Goal: Task Accomplishment & Management: Manage account settings

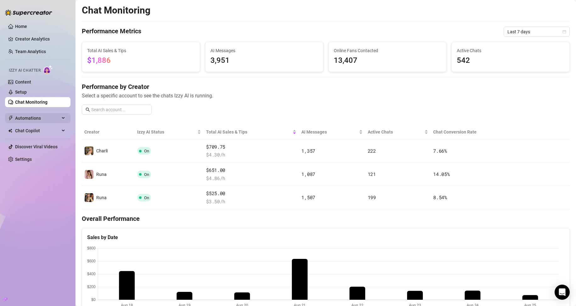
click at [40, 118] on span "Automations" at bounding box center [37, 118] width 45 height 10
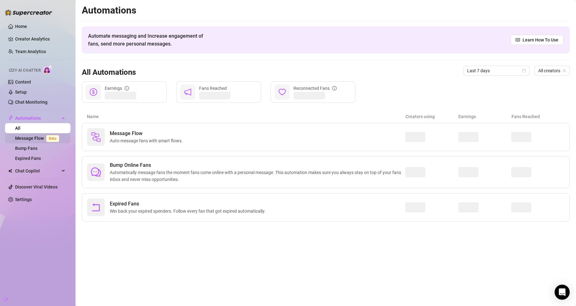
click at [28, 136] on link "Message Flow Beta" at bounding box center [38, 138] width 47 height 5
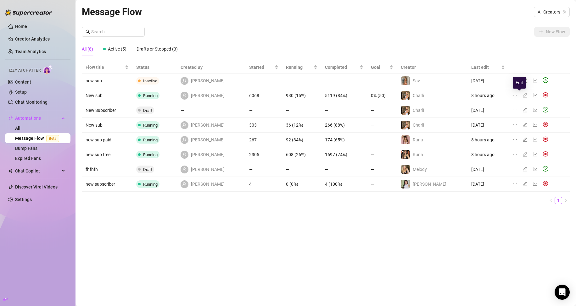
click at [523, 94] on icon "edit" at bounding box center [525, 95] width 5 height 5
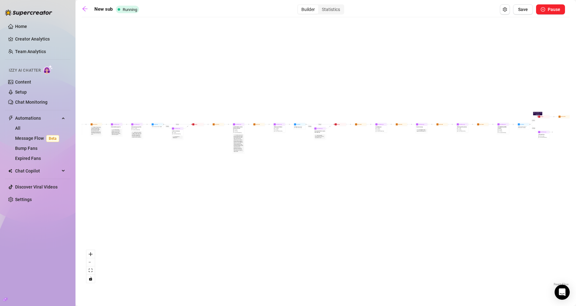
drag, startPoint x: 156, startPoint y: 168, endPoint x: 243, endPoint y: 201, distance: 92.9
click at [238, 203] on div "If True If True If True If False If True If False If False If False Wait for 8h…" at bounding box center [326, 153] width 488 height 267
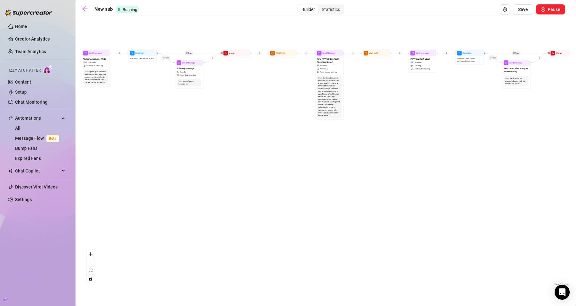
drag, startPoint x: 208, startPoint y: 115, endPoint x: 258, endPoint y: 171, distance: 74.4
click at [258, 171] on div "If True If True If True If False If True If False If False If False Wait for 8h…" at bounding box center [326, 153] width 488 height 267
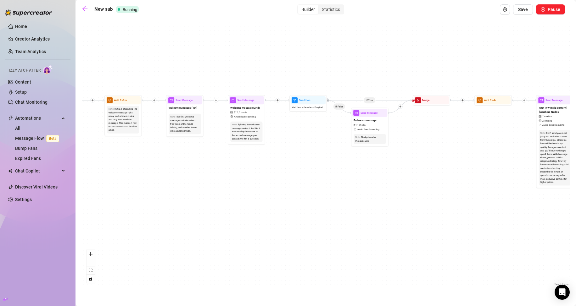
drag, startPoint x: 171, startPoint y: 154, endPoint x: 350, endPoint y: 179, distance: 179.9
click at [350, 179] on div "If True If True If True If False If True If False If False If False Wait for 8h…" at bounding box center [326, 153] width 488 height 267
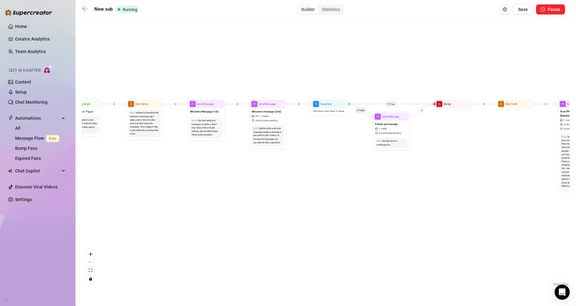
drag, startPoint x: 186, startPoint y: 184, endPoint x: 265, endPoint y: 205, distance: 81.7
click at [265, 205] on div "If True If True If True If False If True If False If False If False Wait for 8h…" at bounding box center [326, 153] width 488 height 267
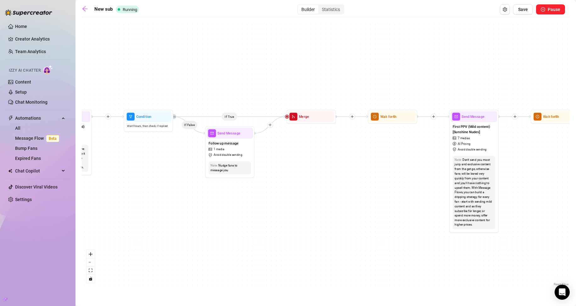
drag, startPoint x: 353, startPoint y: 208, endPoint x: 48, endPoint y: 220, distance: 305.5
click at [48, 220] on div "Home Creator Analytics Team Analytics Izzy AI Chatter Content Setup Chat Monito…" at bounding box center [288, 153] width 576 height 306
drag, startPoint x: 364, startPoint y: 204, endPoint x: 289, endPoint y: 204, distance: 75.5
click at [289, 204] on div "If True If True If True If False If True If False If False If False Wait for 8h…" at bounding box center [326, 153] width 488 height 267
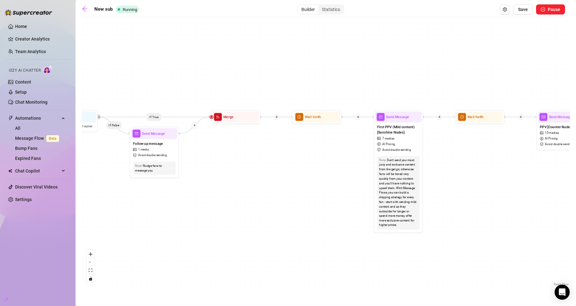
drag, startPoint x: 311, startPoint y: 159, endPoint x: 229, endPoint y: 159, distance: 81.8
click at [229, 159] on div "If True If True If True If False If True If False If False If False Wait for 8h…" at bounding box center [326, 153] width 488 height 267
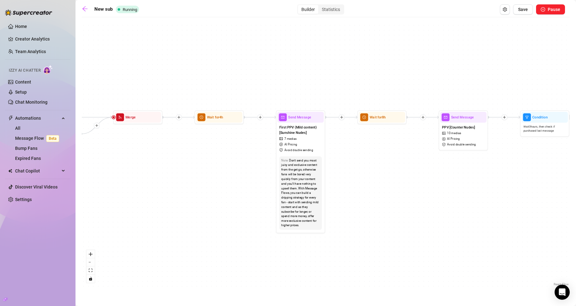
drag, startPoint x: 415, startPoint y: 177, endPoint x: 360, endPoint y: 146, distance: 63.0
click at [375, 177] on div "If True If True If True If False If True If False If False If False Wait for 8h…" at bounding box center [326, 153] width 488 height 267
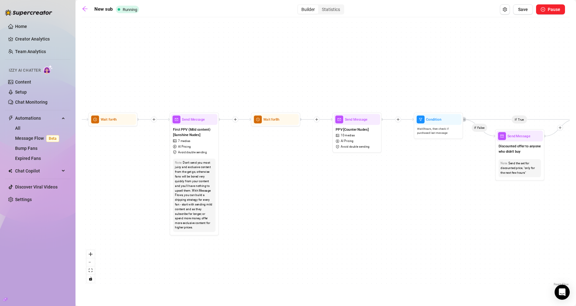
drag, startPoint x: 292, startPoint y: 175, endPoint x: 272, endPoint y: 176, distance: 19.8
click at [272, 176] on div "If True If True If True If False If True If False If False If False Wait for 8h…" at bounding box center [326, 153] width 488 height 267
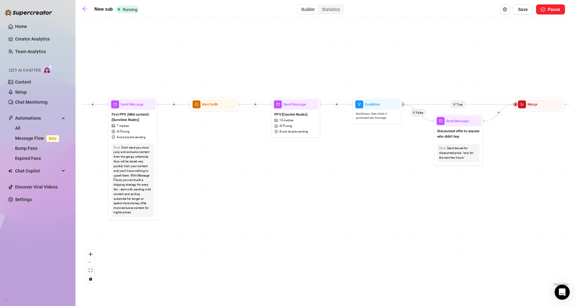
drag, startPoint x: 245, startPoint y: 184, endPoint x: 194, endPoint y: 168, distance: 53.9
click at [194, 168] on div "If True If True If True If False If True If False If False If False Wait for 8h…" at bounding box center [326, 153] width 488 height 267
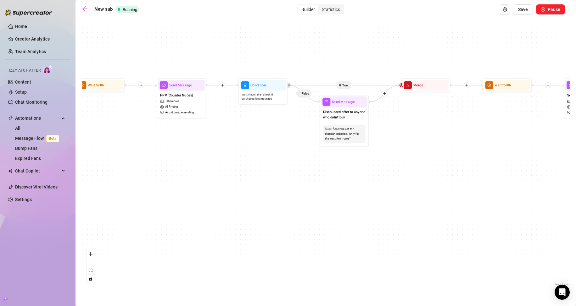
drag, startPoint x: 252, startPoint y: 169, endPoint x: 169, endPoint y: 160, distance: 84.1
click at [145, 160] on div "If True If True If True If False If True If False If False If False Wait for 8h…" at bounding box center [326, 153] width 488 height 267
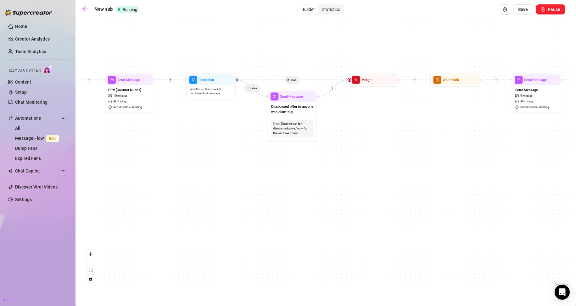
drag, startPoint x: 390, startPoint y: 145, endPoint x: 118, endPoint y: 147, distance: 272.5
click at [118, 147] on div "If True If True If True If False If True If False If False If False Wait for 8h…" at bounding box center [326, 153] width 488 height 267
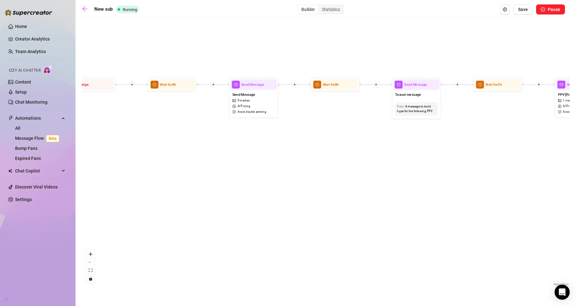
drag, startPoint x: 300, startPoint y: 159, endPoint x: 257, endPoint y: 166, distance: 42.7
click at [259, 166] on div "If True If True If True If False If True If False If False If False Wait for 8h…" at bounding box center [326, 153] width 488 height 267
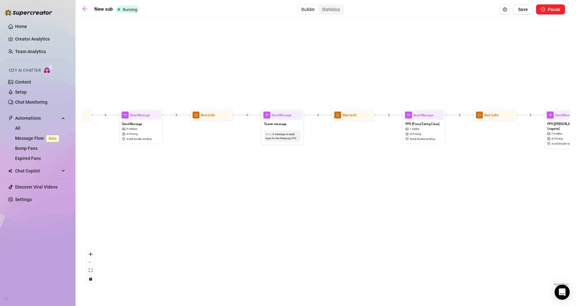
drag, startPoint x: 308, startPoint y: 152, endPoint x: 188, endPoint y: 164, distance: 120.5
click at [188, 164] on div "If True If True If True If False If True If False If False If False Wait for 8h…" at bounding box center [326, 153] width 488 height 267
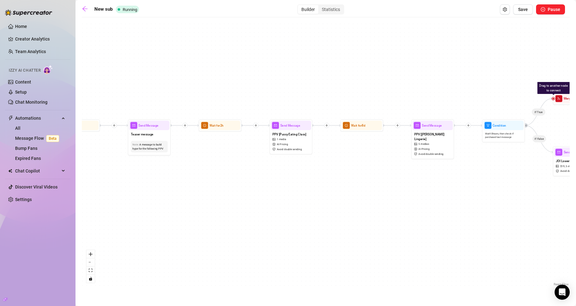
drag, startPoint x: 320, startPoint y: 168, endPoint x: 211, endPoint y: 176, distance: 109.2
click at [211, 176] on div "If True If True If True If False If True If False If False If False Wait for 8h…" at bounding box center [326, 153] width 488 height 267
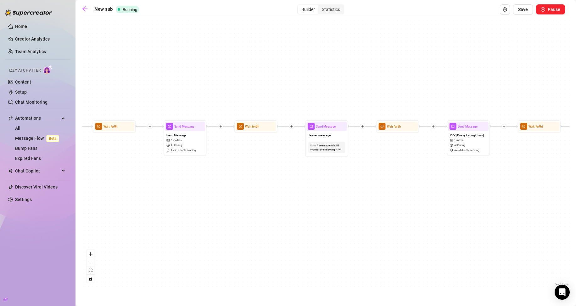
drag, startPoint x: 256, startPoint y: 180, endPoint x: 399, endPoint y: 183, distance: 143.2
click at [448, 180] on div "If True If True If True If False If True If False If False If False Wait for 8h…" at bounding box center [326, 153] width 488 height 267
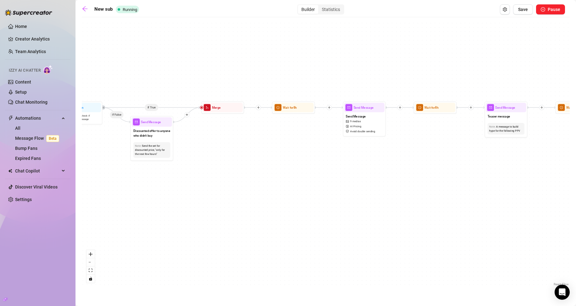
drag, startPoint x: 208, startPoint y: 187, endPoint x: 378, endPoint y: 170, distance: 171.0
click at [375, 170] on div "If True If True If True If False If True If False If False If False Wait for 8h…" at bounding box center [326, 153] width 488 height 267
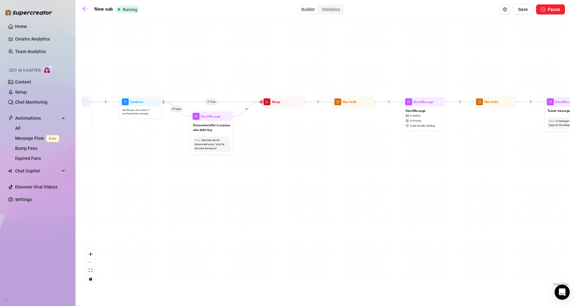
drag, startPoint x: 296, startPoint y: 176, endPoint x: 445, endPoint y: 180, distance: 148.6
click at [445, 180] on div "If True If True If True If False If True If False If False If False Wait for 8h…" at bounding box center [326, 153] width 488 height 267
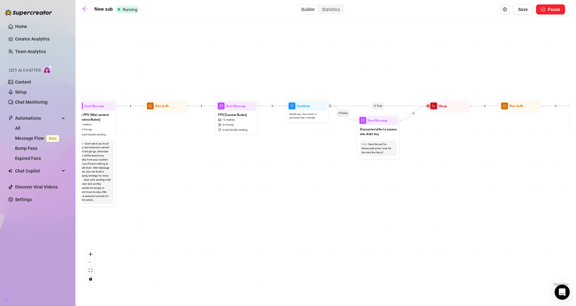
drag, startPoint x: 207, startPoint y: 186, endPoint x: 271, endPoint y: 184, distance: 63.9
click at [271, 184] on div "If True If True If True If False If True If False If False If False Wait for 8h…" at bounding box center [326, 153] width 488 height 267
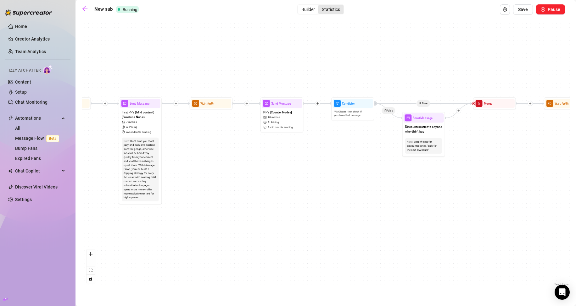
click at [330, 6] on div "Statistics" at bounding box center [330, 9] width 25 height 9
click at [320, 6] on input "Statistics" at bounding box center [320, 6] width 0 height 0
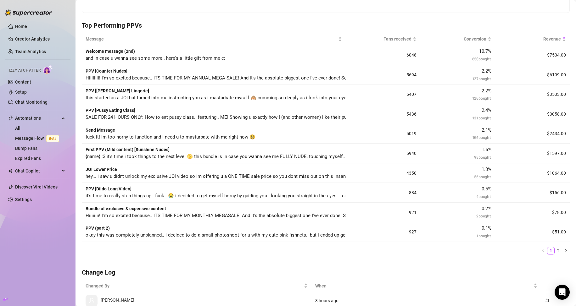
scroll to position [157, 0]
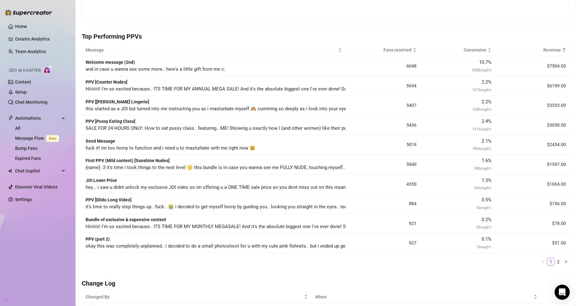
click at [468, 26] on div "Total Sales $ 25,784 .00 Fans Bought 922 Fans Reached 6,062 Messages Sent 68,90…" at bounding box center [326, 206] width 488 height 633
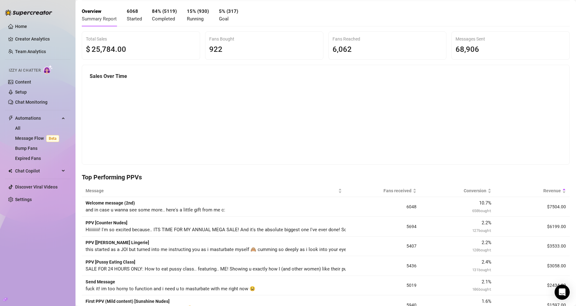
scroll to position [0, 0]
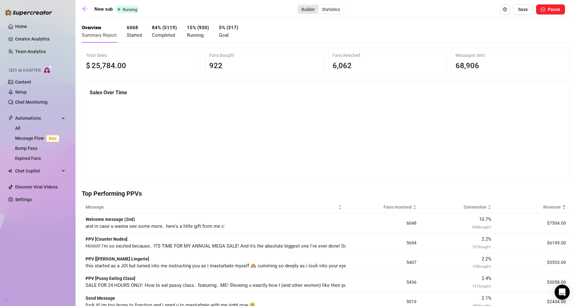
click at [305, 11] on div "Builder" at bounding box center [308, 9] width 20 height 9
click at [300, 6] on input "Builder" at bounding box center [300, 6] width 0 height 0
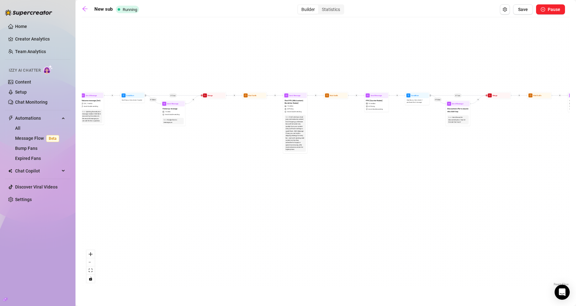
drag, startPoint x: 188, startPoint y: 144, endPoint x: 225, endPoint y: 169, distance: 44.2
click at [223, 168] on div "If True If False If True If False If True If False If True If False Wait for 8h…" at bounding box center [326, 153] width 488 height 267
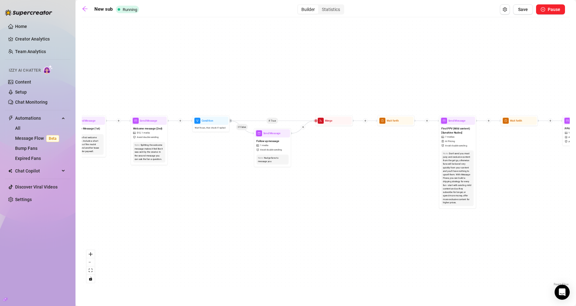
drag, startPoint x: 233, startPoint y: 175, endPoint x: 309, endPoint y: 204, distance: 81.4
click at [309, 204] on div "If True If False If True If False If True If False If True If False Wait for 8h…" at bounding box center [326, 153] width 488 height 267
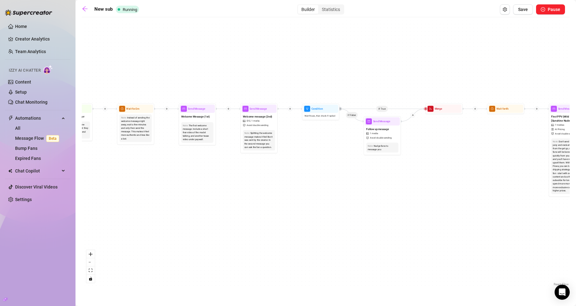
drag, startPoint x: 304, startPoint y: 201, endPoint x: 413, endPoint y: 189, distance: 110.5
click at [413, 189] on div "If True If False If True If False If True If False If True If False Wait for 8h…" at bounding box center [326, 153] width 488 height 267
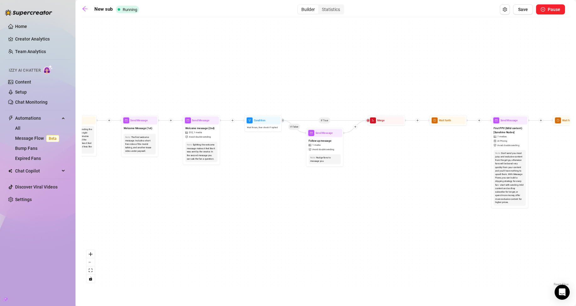
drag, startPoint x: 356, startPoint y: 200, endPoint x: 298, endPoint y: 210, distance: 58.8
click at [298, 210] on div "If True If False If True If False If True If False If True If False Wait for 8h…" at bounding box center [326, 153] width 488 height 267
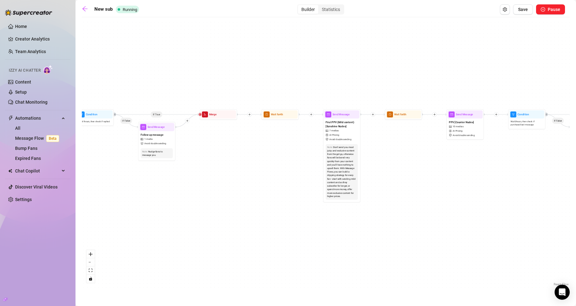
drag, startPoint x: 243, startPoint y: 180, endPoint x: 326, endPoint y: 186, distance: 83.6
click at [231, 179] on div "If True If False If True If False If True If False If True If False Wait for 8h…" at bounding box center [326, 153] width 488 height 267
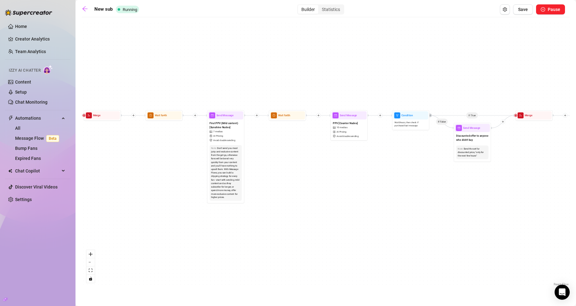
drag, startPoint x: 352, startPoint y: 193, endPoint x: 279, endPoint y: 191, distance: 73.3
click at [279, 192] on div "If True If False If True If False If True If False If True If False Wait for 8h…" at bounding box center [326, 153] width 488 height 267
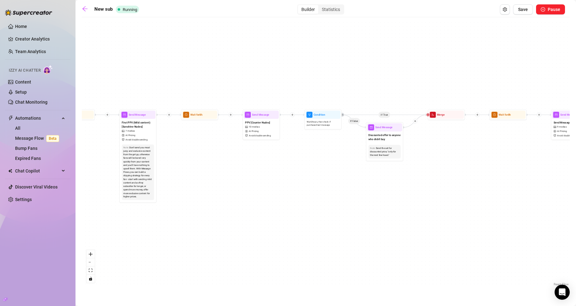
drag, startPoint x: 373, startPoint y: 203, endPoint x: 250, endPoint y: 206, distance: 123.1
click at [250, 206] on div "If True If False If True If False If True If False If True If False Wait for 8h…" at bounding box center [326, 153] width 488 height 267
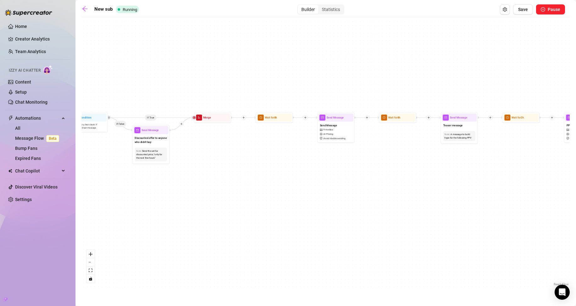
drag, startPoint x: 306, startPoint y: 199, endPoint x: 246, endPoint y: 197, distance: 60.8
click at [246, 197] on div "If True If False If True If False If True If False If True If False Wait for 8h…" at bounding box center [326, 153] width 488 height 267
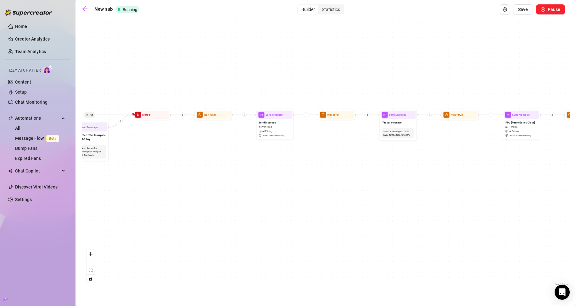
drag, startPoint x: 357, startPoint y: 196, endPoint x: 166, endPoint y: 207, distance: 191.4
click at [166, 207] on div "If True If False If True If False If True If False If True If False Wait for 8h…" at bounding box center [326, 153] width 488 height 267
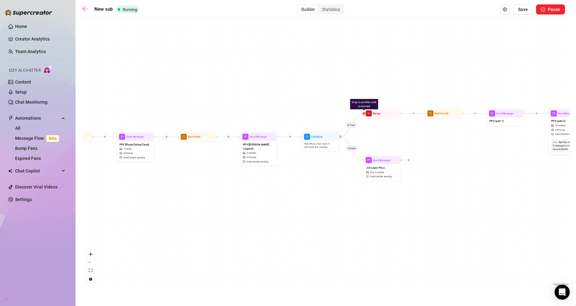
drag, startPoint x: 376, startPoint y: 187, endPoint x: 180, endPoint y: 197, distance: 196.0
click at [180, 197] on div "If True If False If True If False If True If False If True If False Wait for 8h…" at bounding box center [326, 153] width 488 height 267
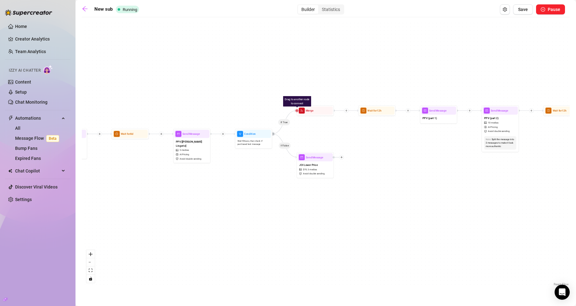
drag, startPoint x: 296, startPoint y: 199, endPoint x: 229, endPoint y: 197, distance: 66.8
click at [229, 197] on div "If True If False If True If False If True If False If True If False Wait for 8h…" at bounding box center [326, 153] width 488 height 267
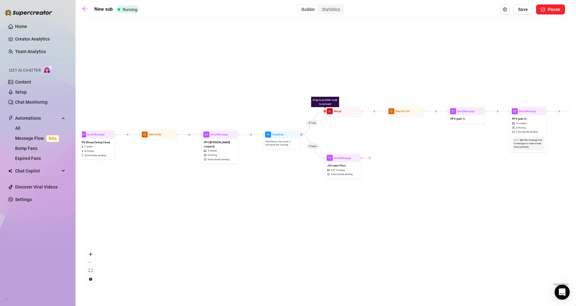
drag, startPoint x: 239, startPoint y: 196, endPoint x: 267, endPoint y: 197, distance: 28.0
click at [267, 197] on div "If True If False If True If False If True If False If True If False Wait for 8h…" at bounding box center [326, 153] width 488 height 267
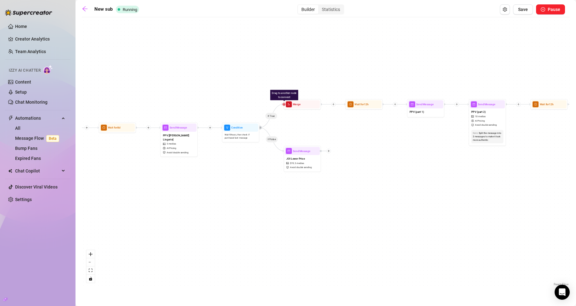
drag, startPoint x: 334, startPoint y: 209, endPoint x: 293, endPoint y: 202, distance: 41.5
click at [293, 202] on div "If True If False If True If False If True If False If True If False Wait for 8h…" at bounding box center [326, 153] width 488 height 267
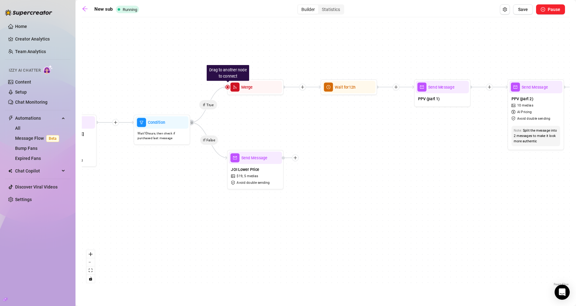
drag, startPoint x: 364, startPoint y: 115, endPoint x: 328, endPoint y: 126, distance: 37.0
click at [328, 126] on div "If True If False If True If False If True If False If True If False Wait for 8h…" at bounding box center [326, 153] width 488 height 267
drag, startPoint x: 412, startPoint y: 207, endPoint x: 442, endPoint y: 171, distance: 46.3
click at [442, 171] on div "If True If False If True If False If True If False If True If False Wait for 8h…" at bounding box center [326, 153] width 488 height 267
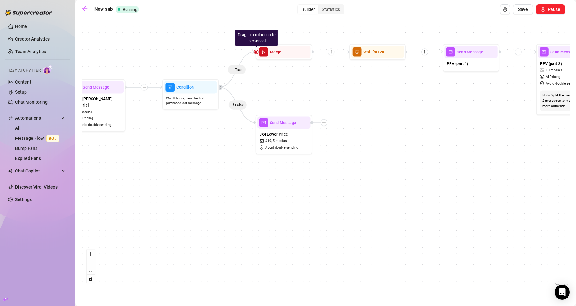
click at [499, 10] on div "New sub Running Builder Statistics Save Pause" at bounding box center [323, 9] width 483 height 10
click at [503, 11] on icon "setting" at bounding box center [505, 9] width 4 height 4
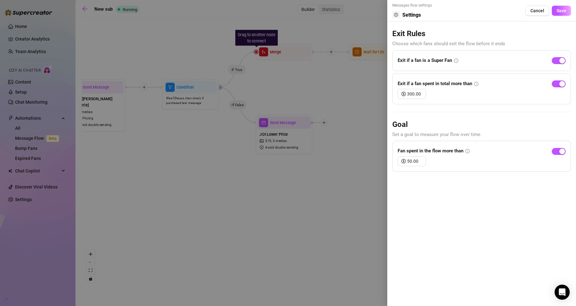
click at [374, 133] on div at bounding box center [288, 153] width 576 height 306
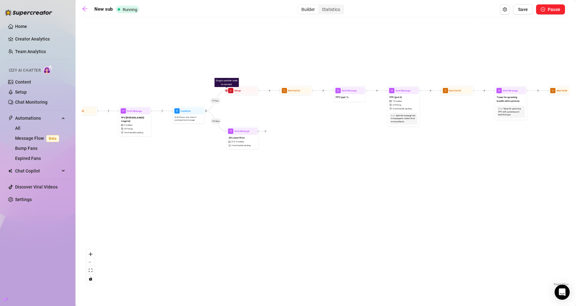
drag, startPoint x: 374, startPoint y: 133, endPoint x: 278, endPoint y: 134, distance: 95.7
click at [279, 134] on div "If True If False If True If False If True If False If True If False Wait for 8h…" at bounding box center [326, 153] width 488 height 267
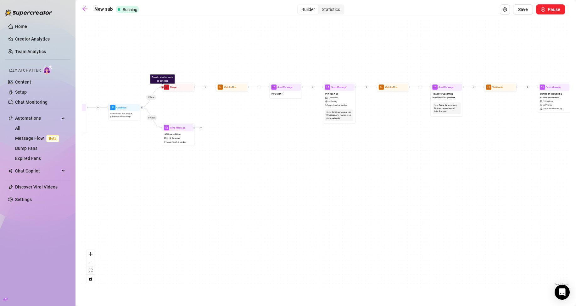
drag, startPoint x: 337, startPoint y: 147, endPoint x: 289, endPoint y: 147, distance: 48.8
click at [289, 147] on div "If True If False If True If False If True If False If True If False Wait for 8h…" at bounding box center [326, 153] width 488 height 267
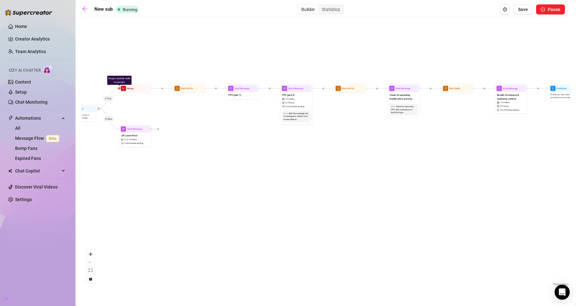
drag, startPoint x: 405, startPoint y: 150, endPoint x: 445, endPoint y: 149, distance: 39.7
click at [445, 149] on div "If True If False If True If False If True If False If True If False Wait for 8h…" at bounding box center [326, 153] width 488 height 267
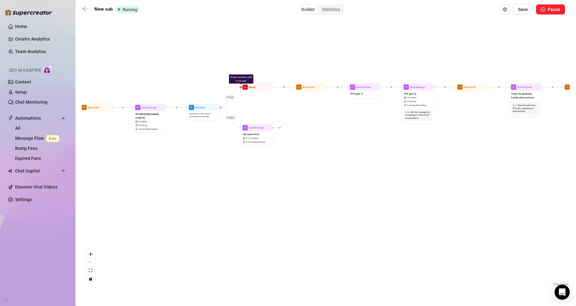
drag, startPoint x: 338, startPoint y: 154, endPoint x: 432, endPoint y: 153, distance: 94.4
click at [425, 153] on div "If True If False If True If False If True If False If True If False Wait for 8h…" at bounding box center [326, 153] width 488 height 267
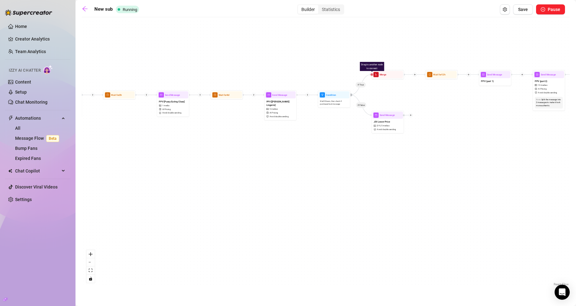
drag, startPoint x: 357, startPoint y: 171, endPoint x: 441, endPoint y: 160, distance: 85.1
click at [441, 160] on div "If True If False If True If False If True If False If True If False Wait for 8h…" at bounding box center [326, 153] width 488 height 267
click at [25, 82] on link "Content" at bounding box center [23, 82] width 16 height 5
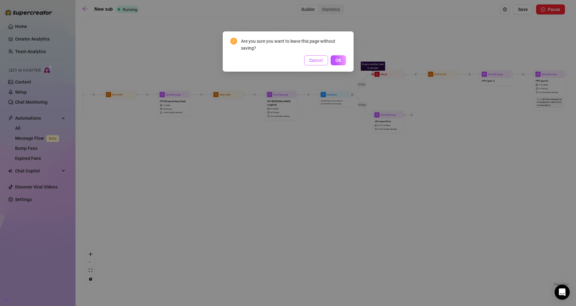
click at [317, 62] on span "Cancel" at bounding box center [316, 60] width 14 height 5
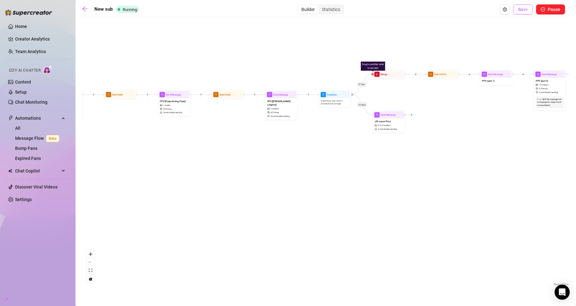
click at [524, 11] on span "Save" at bounding box center [523, 9] width 10 height 5
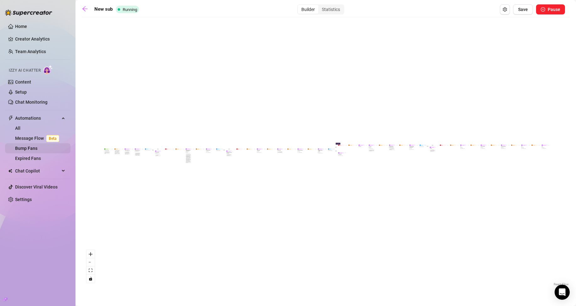
click at [37, 146] on link "Bump Fans" at bounding box center [26, 148] width 22 height 5
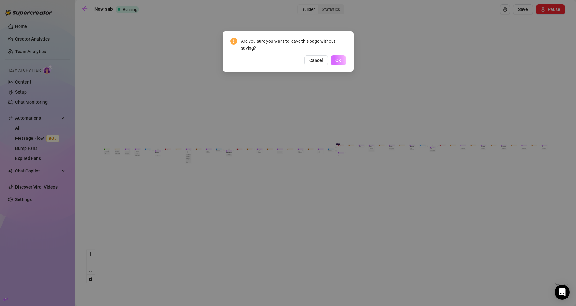
click at [336, 61] on span "OK" at bounding box center [338, 60] width 6 height 5
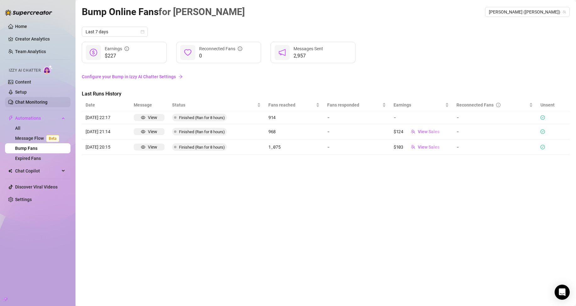
click at [32, 100] on link "Chat Monitoring" at bounding box center [31, 102] width 32 height 5
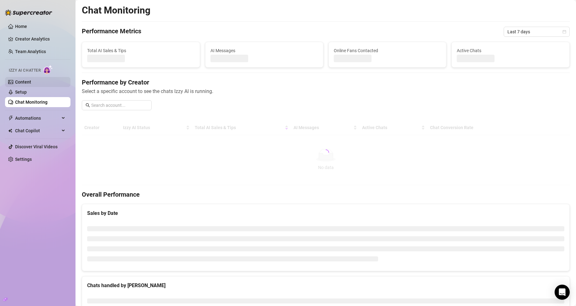
click at [31, 80] on link "Content" at bounding box center [23, 82] width 16 height 5
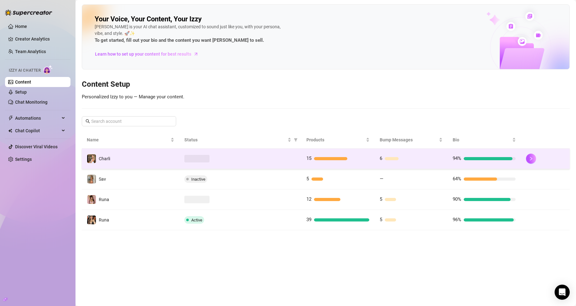
click at [408, 156] on div "6" at bounding box center [411, 159] width 63 height 8
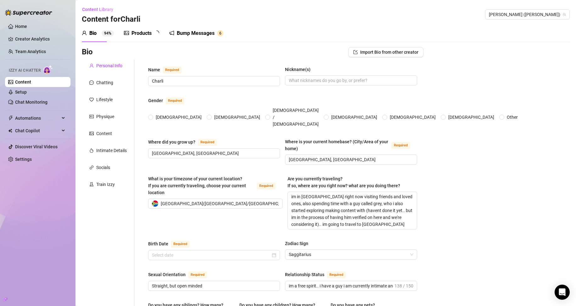
radio input "true"
type input "[DATE]"
click at [216, 29] on div "Bump Messages 6" at bounding box center [201, 34] width 54 height 18
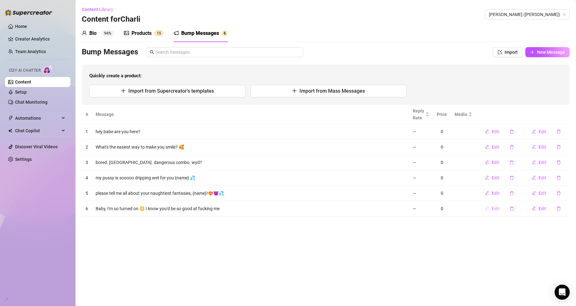
click at [489, 209] on icon "edit" at bounding box center [487, 208] width 4 height 4
type textarea "Baby, I'm so turned on 😳 I know you'd be so good at fucking me"
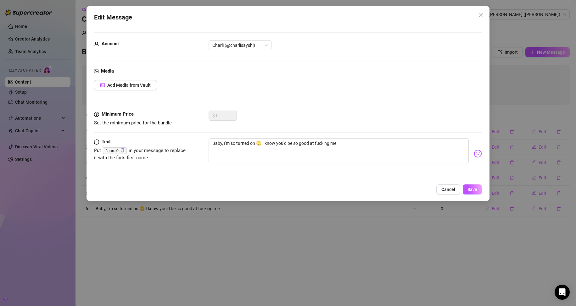
click at [406, 249] on div "Edit Message Account Charli (@charlisayshi) Media Add Media from Vault Minimum …" at bounding box center [288, 153] width 576 height 306
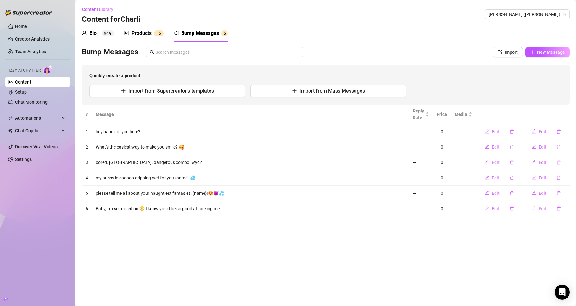
click at [540, 208] on span "Edit" at bounding box center [543, 208] width 8 height 5
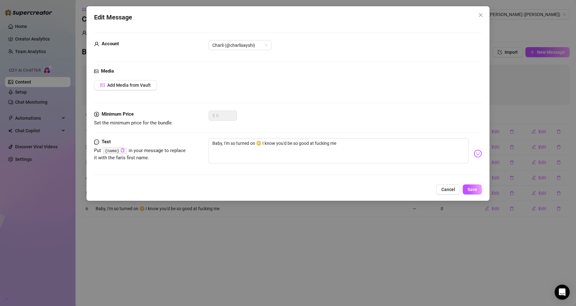
click at [425, 261] on div "Edit Message Account Charli (@charlisayshi) Media Add Media from Vault Minimum …" at bounding box center [288, 153] width 576 height 306
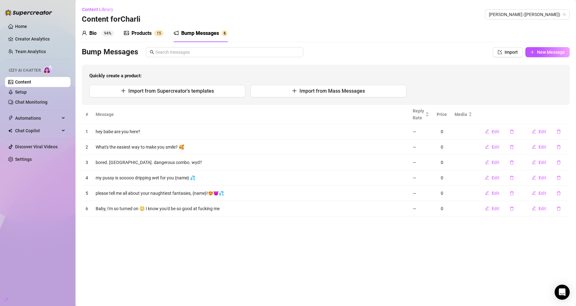
click at [541, 8] on div "Content Library Content for [PERSON_NAME] [PERSON_NAME] (charlisayshi)" at bounding box center [326, 14] width 488 height 20
click at [539, 17] on span "[PERSON_NAME] ([PERSON_NAME])" at bounding box center [527, 14] width 77 height 9
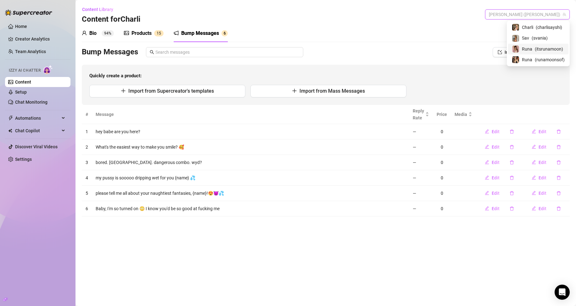
click at [533, 50] on div "Runa ( itsrunamoon )" at bounding box center [538, 49] width 53 height 8
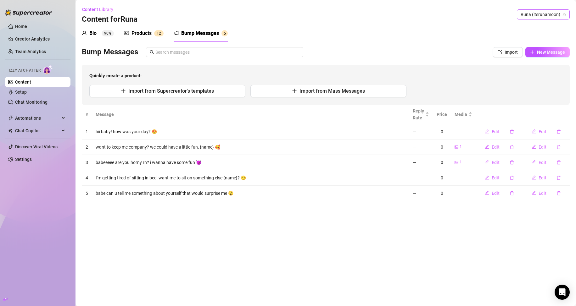
click at [541, 15] on span "Runa (itsrunamoon)" at bounding box center [543, 14] width 45 height 9
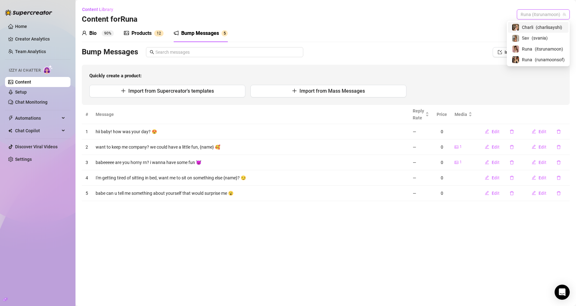
click at [525, 27] on span "Charli" at bounding box center [527, 27] width 11 height 7
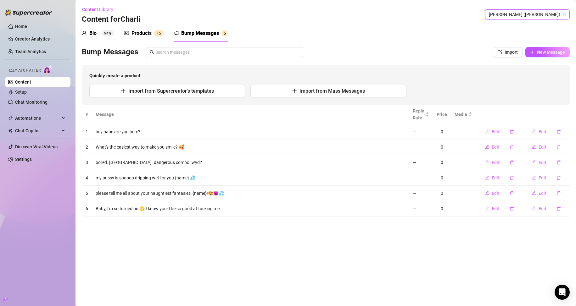
click at [139, 33] on div "Products" at bounding box center [142, 34] width 20 height 8
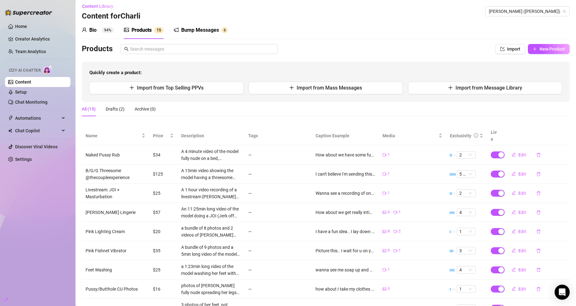
scroll to position [1, 0]
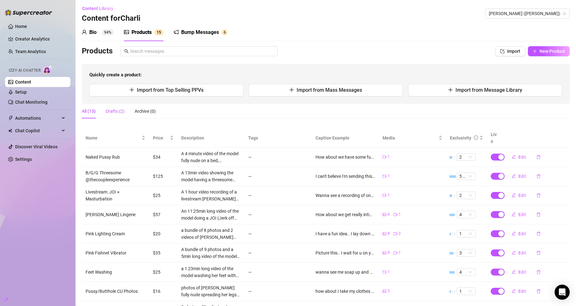
drag, startPoint x: 121, startPoint y: 113, endPoint x: 120, endPoint y: 110, distance: 3.4
click at [121, 113] on div "Drafts (2)" at bounding box center [115, 111] width 19 height 7
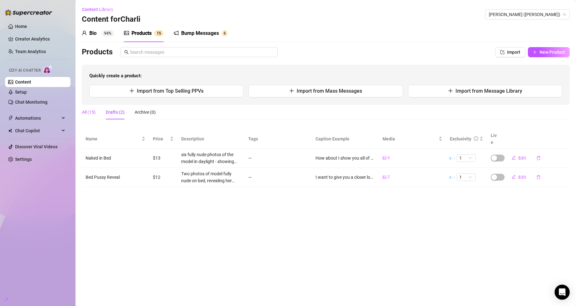
click at [91, 111] on div "All (15)" at bounding box center [89, 112] width 14 height 7
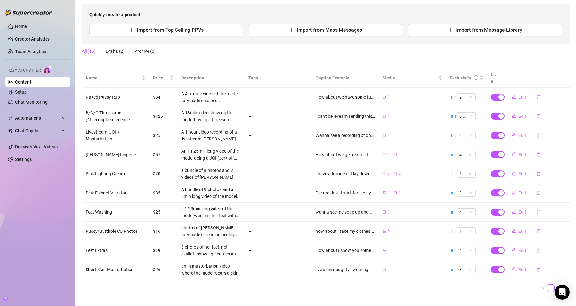
scroll to position [64, 0]
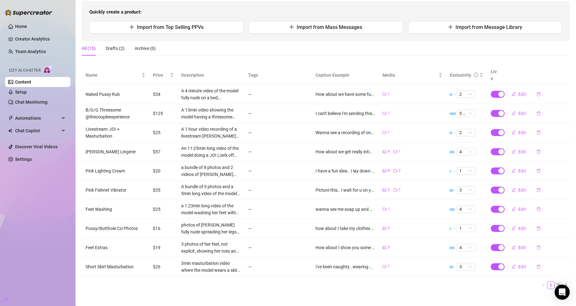
click at [555, 282] on link "2" at bounding box center [558, 285] width 7 height 7
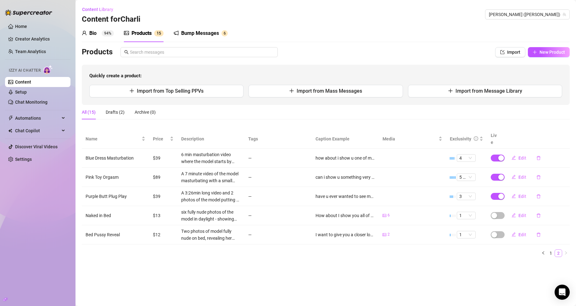
scroll to position [0, 0]
click at [552, 250] on link "1" at bounding box center [551, 253] width 7 height 7
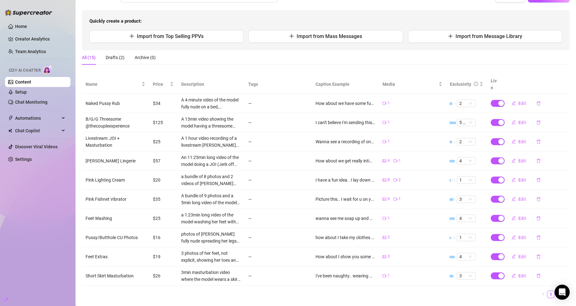
scroll to position [63, 0]
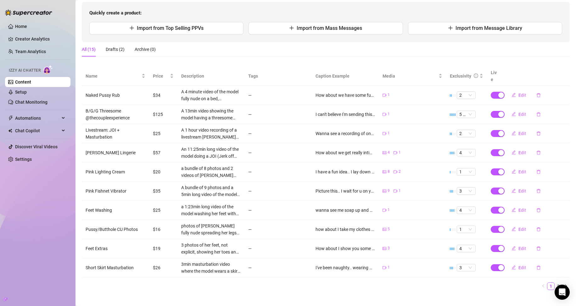
click at [457, 10] on span "Quickly create a product:" at bounding box center [325, 13] width 473 height 8
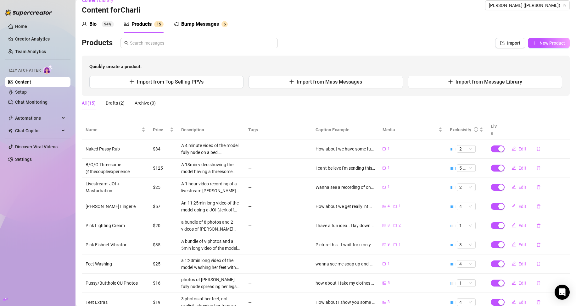
scroll to position [0, 0]
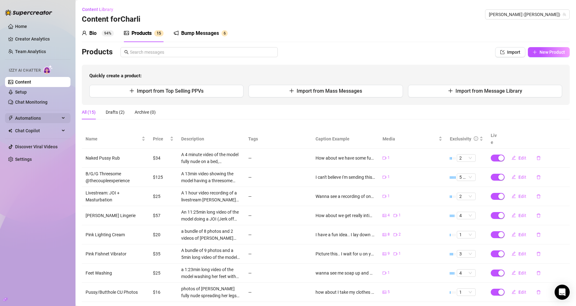
click at [31, 117] on span "Automations" at bounding box center [37, 118] width 45 height 10
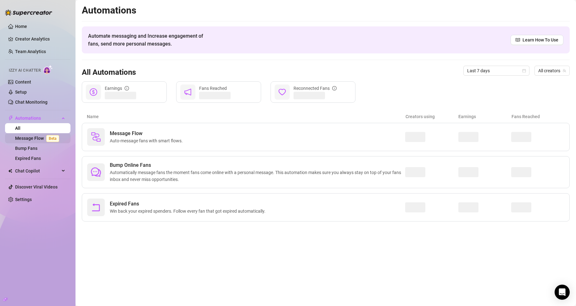
click at [32, 139] on link "Message Flow Beta" at bounding box center [38, 138] width 47 height 5
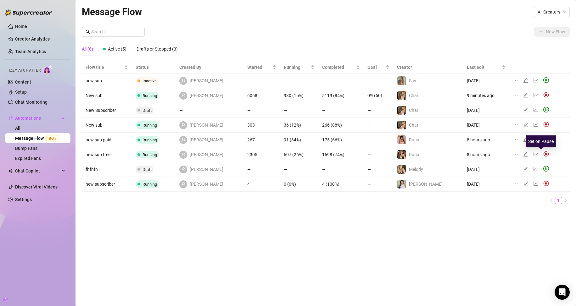
click at [543, 155] on img at bounding box center [546, 154] width 6 height 6
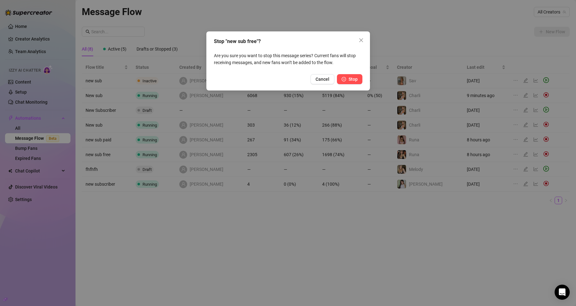
click at [349, 79] on span "Stop" at bounding box center [353, 79] width 9 height 5
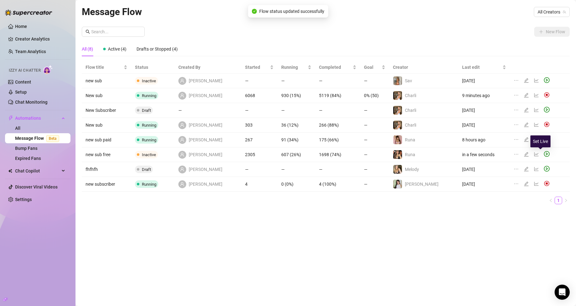
click at [544, 152] on icon "play-circle" at bounding box center [547, 154] width 6 height 6
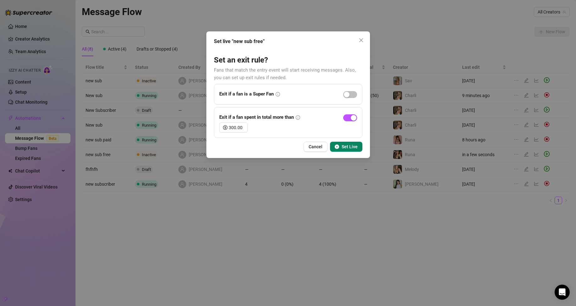
click at [346, 149] on span "Set Live" at bounding box center [350, 146] width 16 height 5
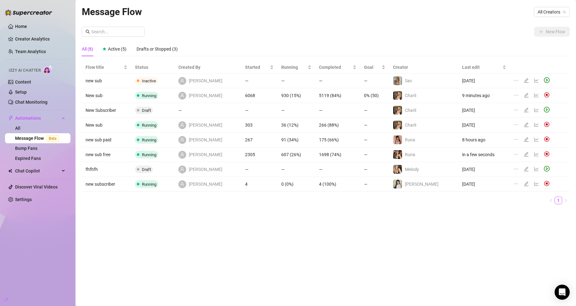
click at [530, 231] on div "Message Flow All Creators New Flow All (8) Active (5) Drafts or Stopped (3) Flo…" at bounding box center [326, 145] width 488 height 283
